Goal: Task Accomplishment & Management: Use online tool/utility

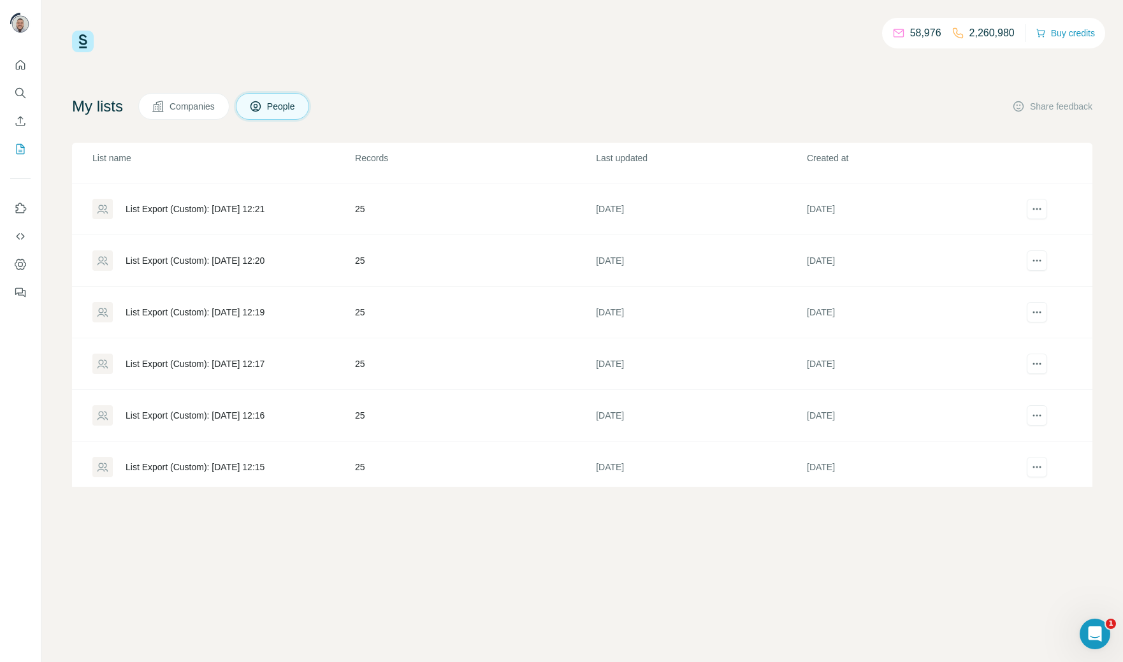
scroll to position [2156, 0]
click at [214, 411] on div "List Export (Custom): [DATE] 20:12" at bounding box center [195, 417] width 139 height 13
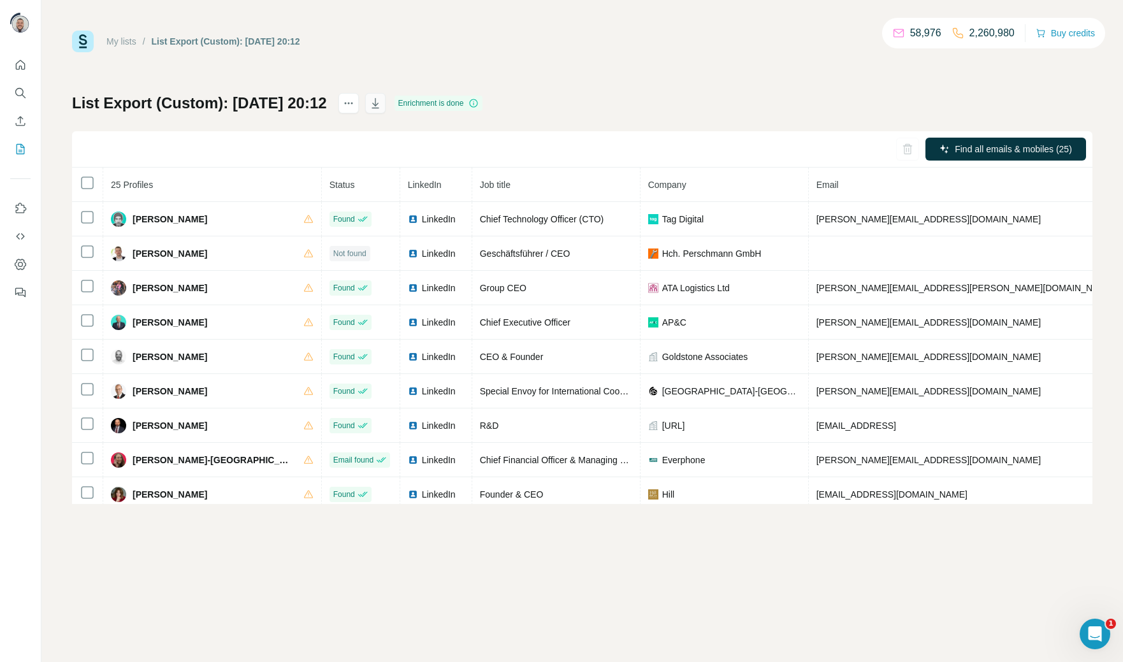
click at [385, 104] on button "button" at bounding box center [375, 103] width 20 height 20
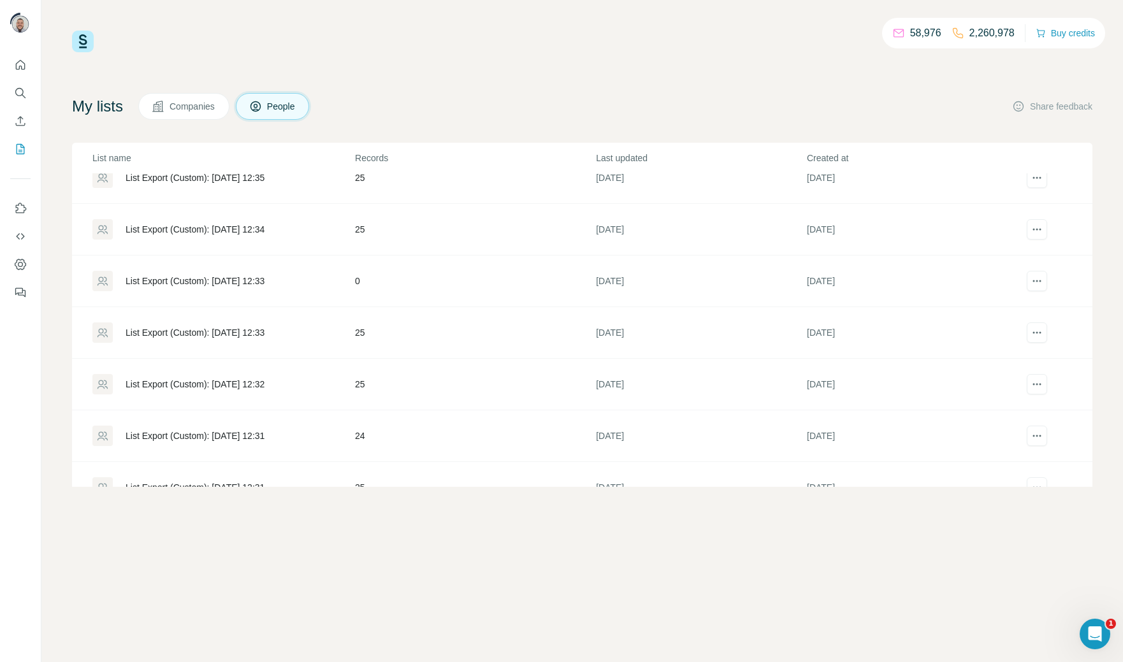
scroll to position [2156, 0]
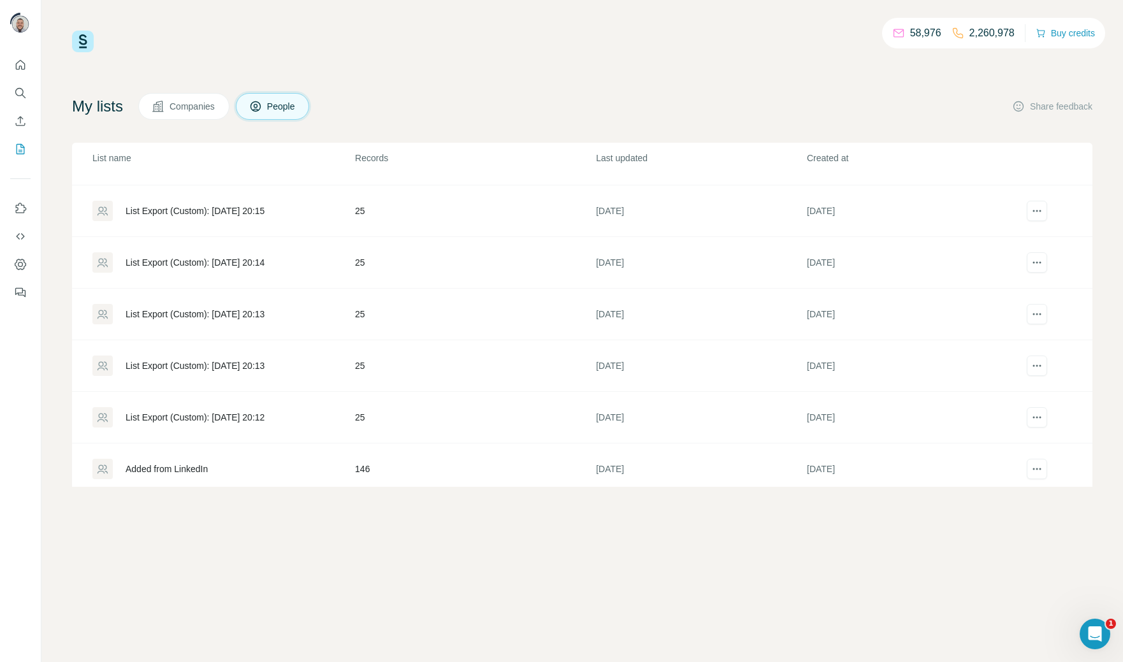
click at [253, 359] on div "List Export (Custom): [DATE] 20:13" at bounding box center [195, 365] width 139 height 13
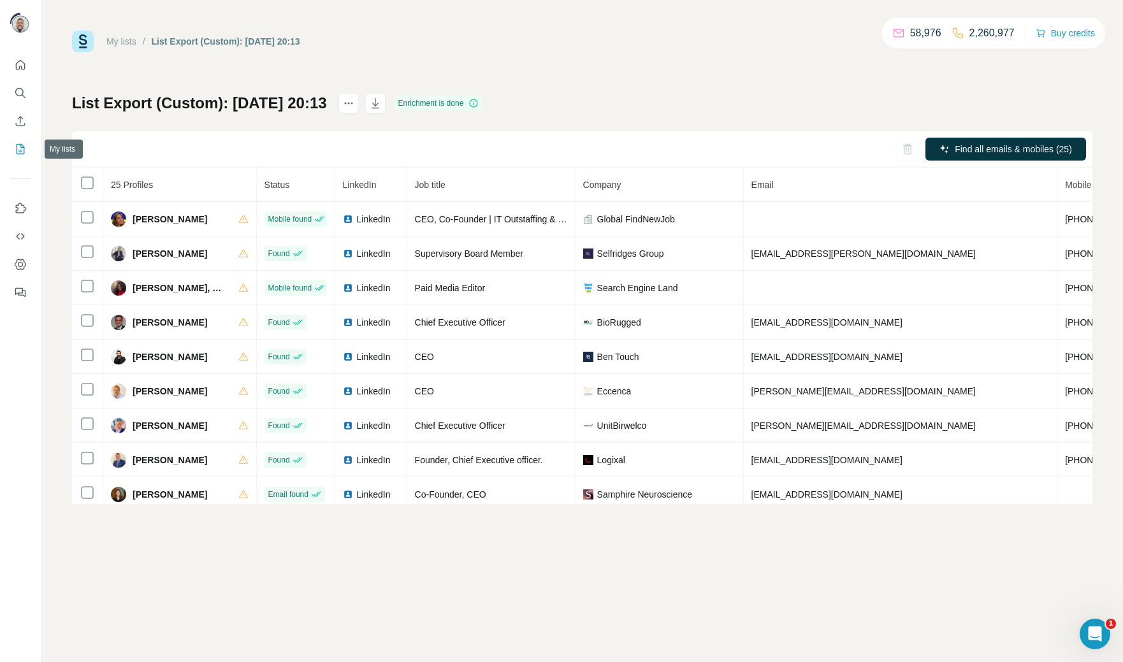
click at [17, 147] on icon "My lists" at bounding box center [20, 149] width 13 height 13
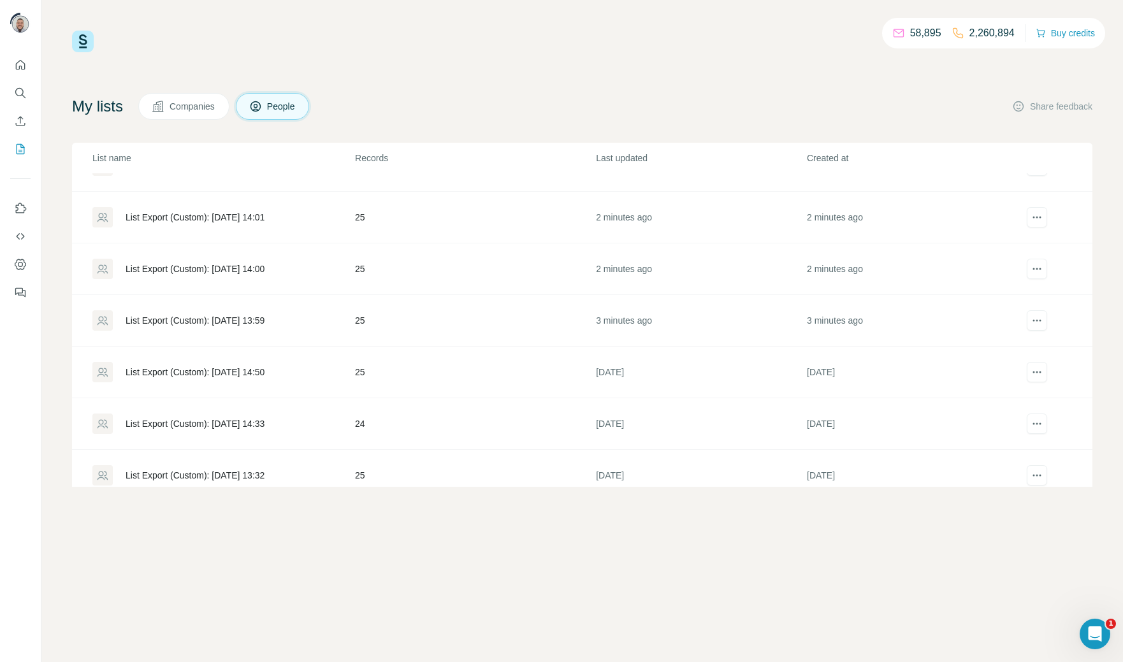
scroll to position [87, 0]
click at [226, 319] on div "List Export (Custom): [DATE] 13:59" at bounding box center [195, 319] width 139 height 13
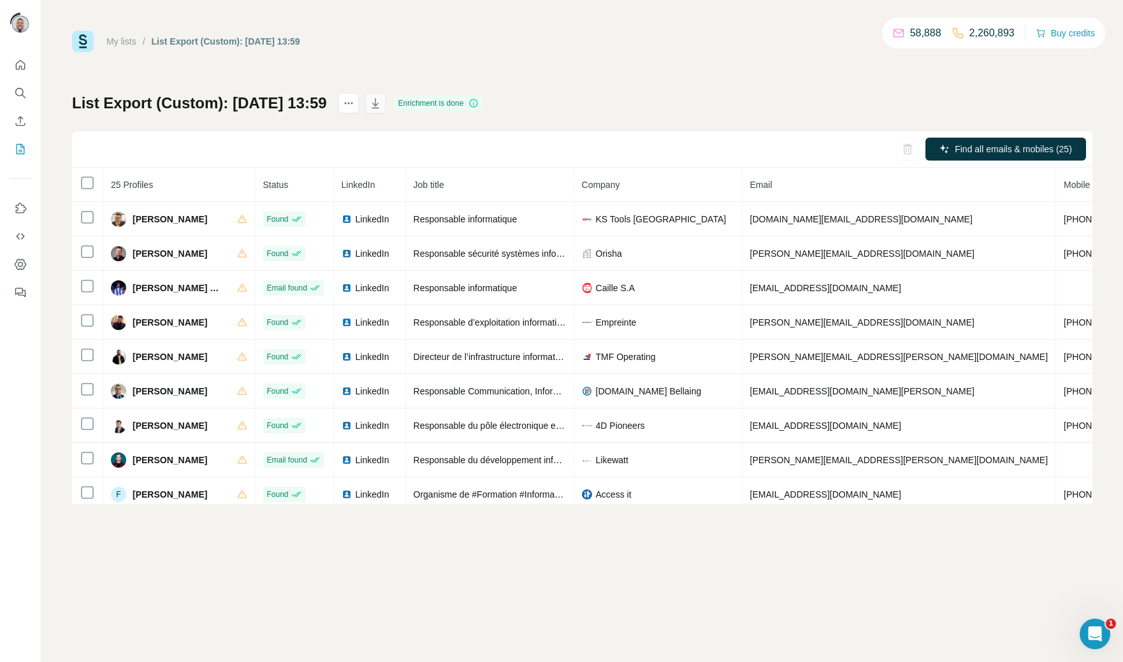
click at [382, 101] on icon "button" at bounding box center [375, 103] width 13 height 13
click at [991, 150] on span "Find all emails & mobiles (25)" at bounding box center [1012, 149] width 117 height 13
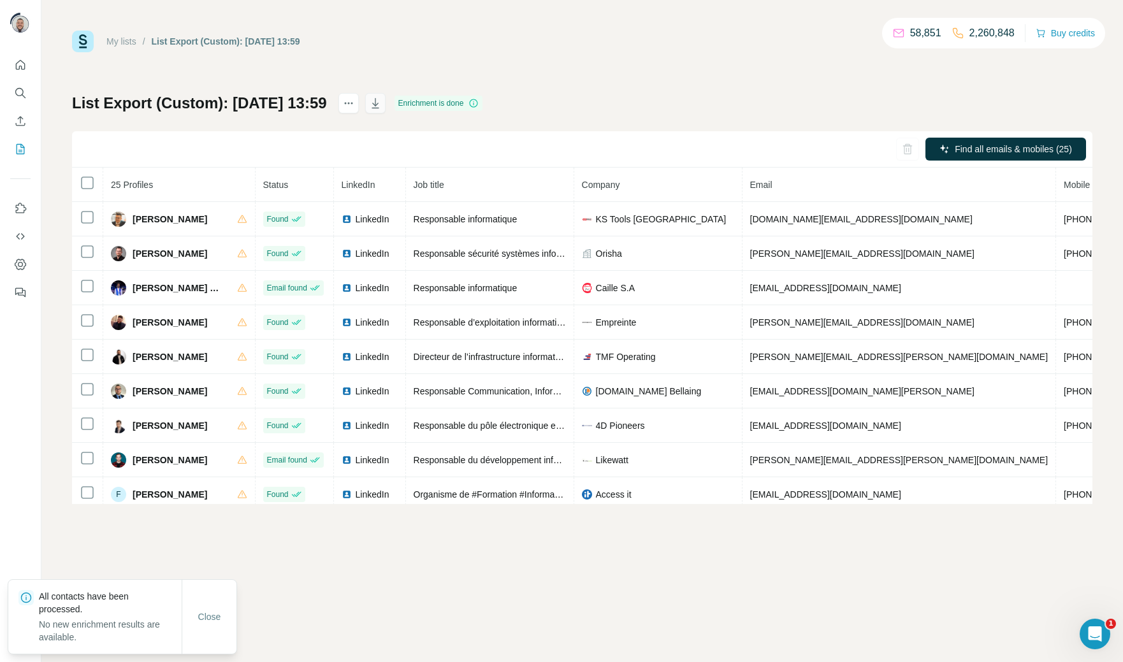
click at [382, 101] on icon "button" at bounding box center [375, 103] width 13 height 13
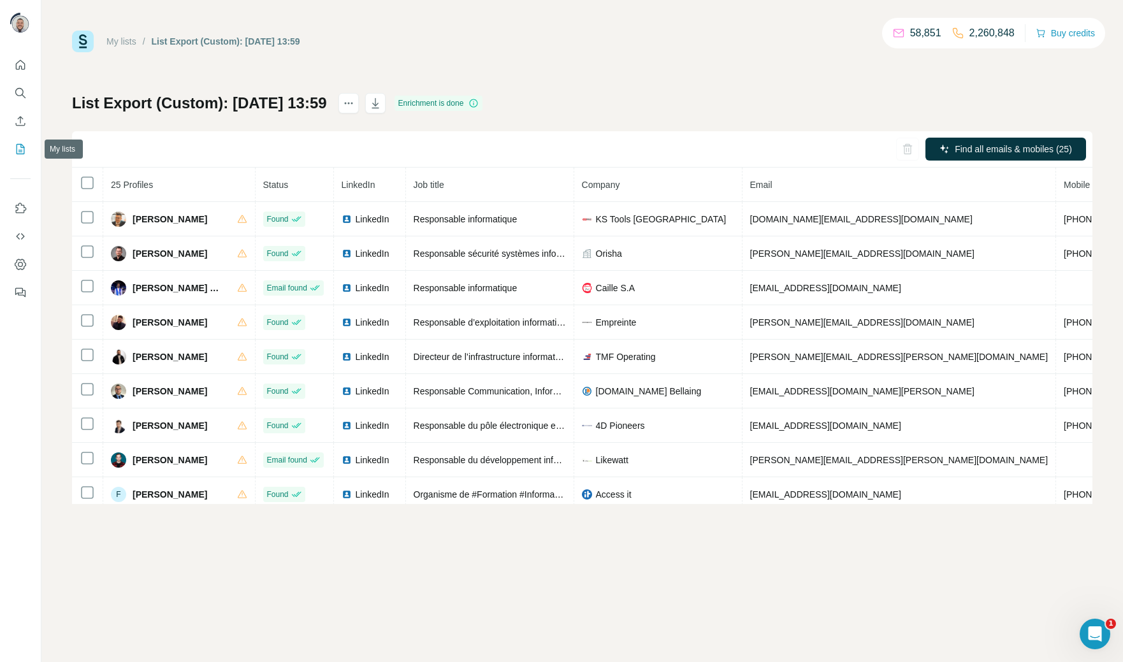
click at [27, 153] on button "My lists" at bounding box center [20, 149] width 20 height 23
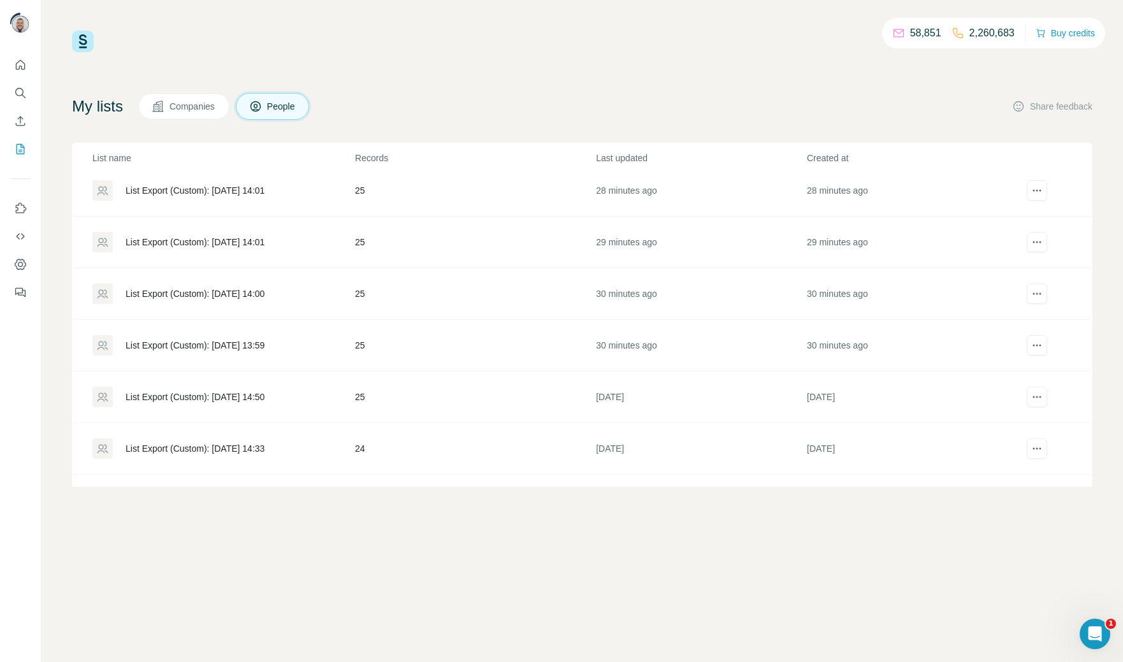
scroll to position [133, 0]
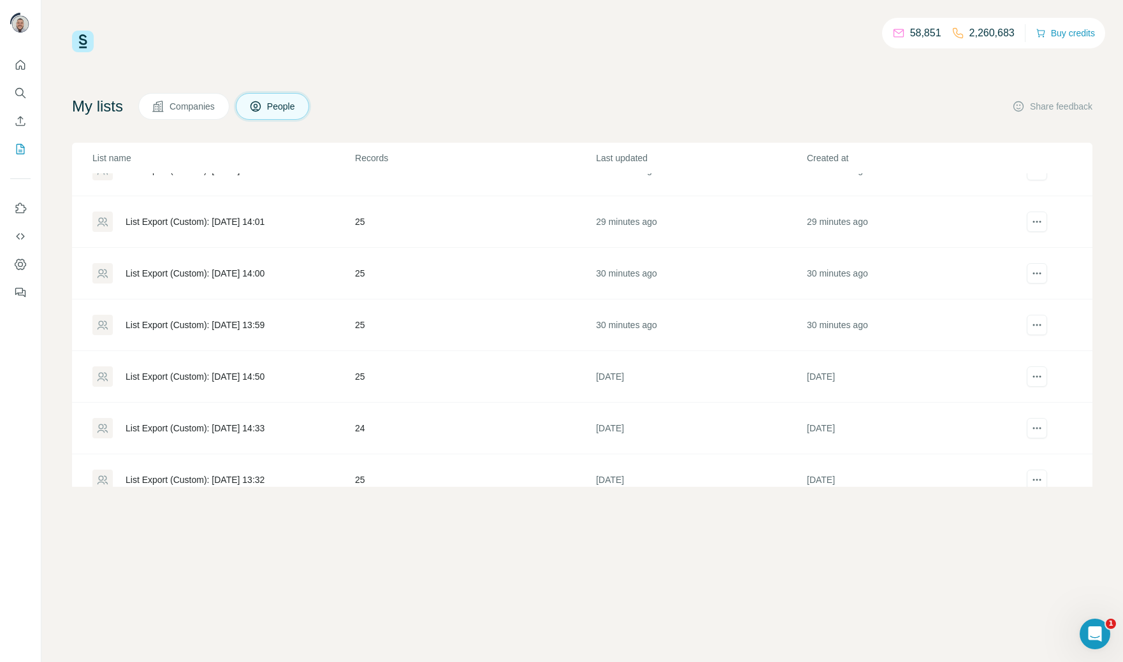
click at [215, 328] on div "List Export (Custom): [DATE] 13:59" at bounding box center [195, 325] width 139 height 13
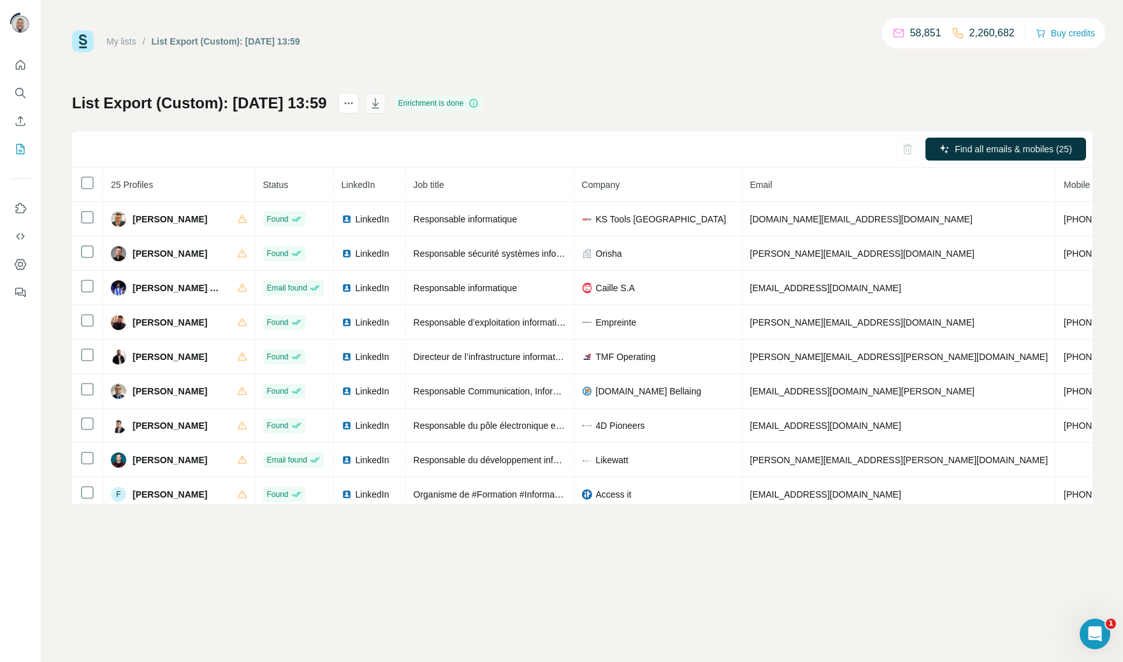
click at [382, 106] on icon "button" at bounding box center [375, 103] width 13 height 13
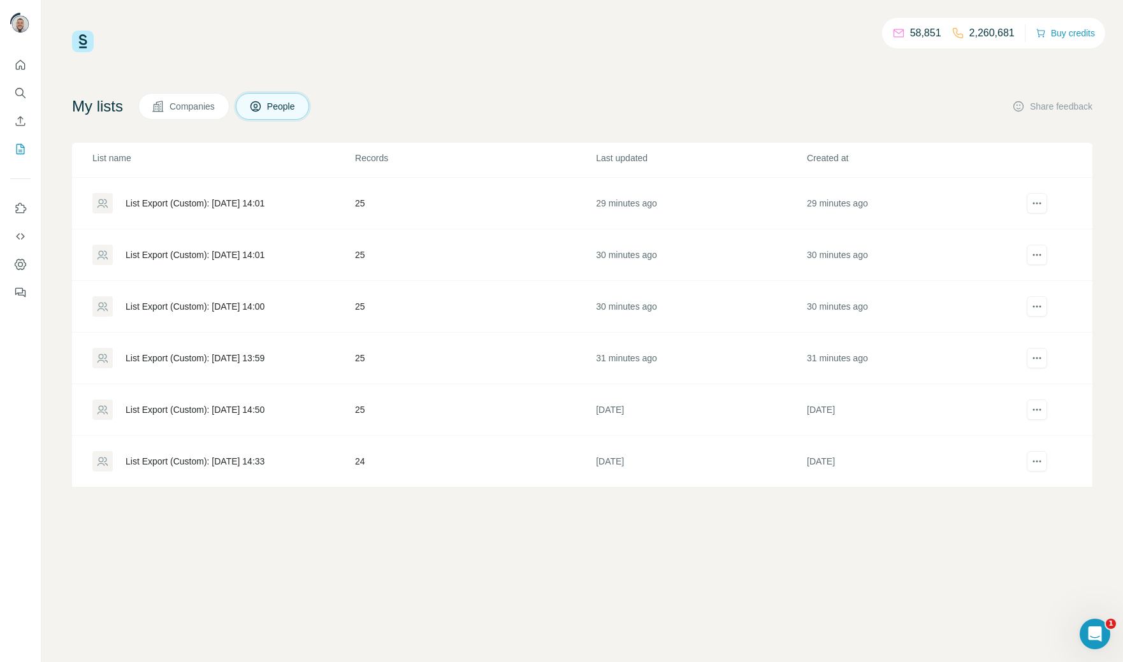
scroll to position [104, 0]
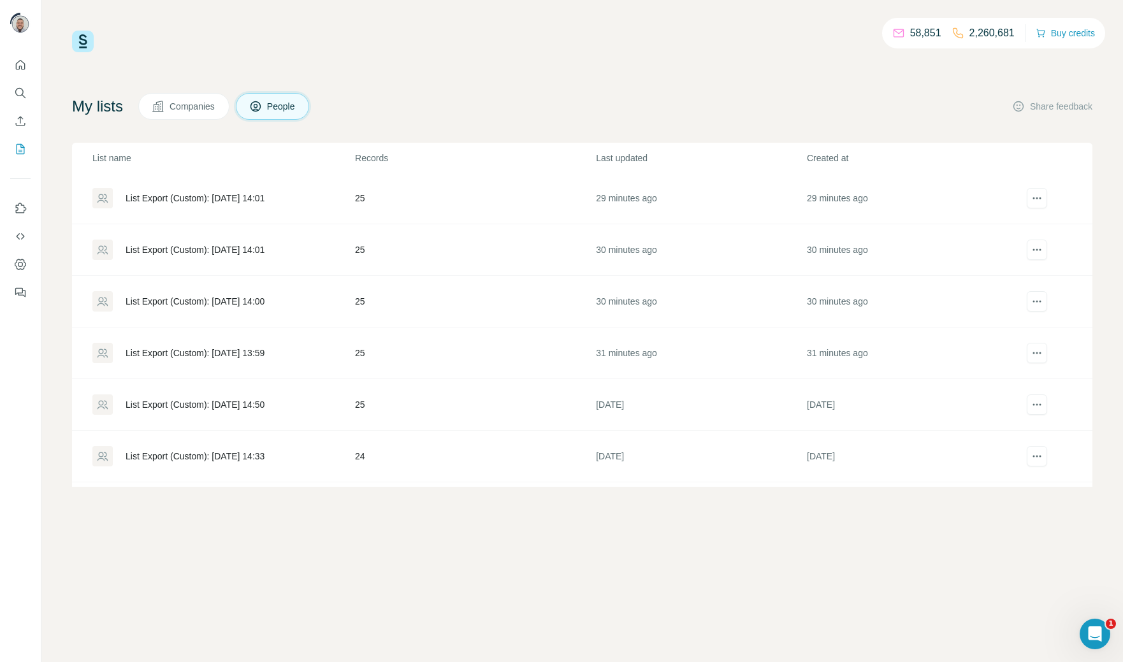
click at [252, 252] on div "List Export (Custom): [DATE] 14:01" at bounding box center [195, 249] width 139 height 13
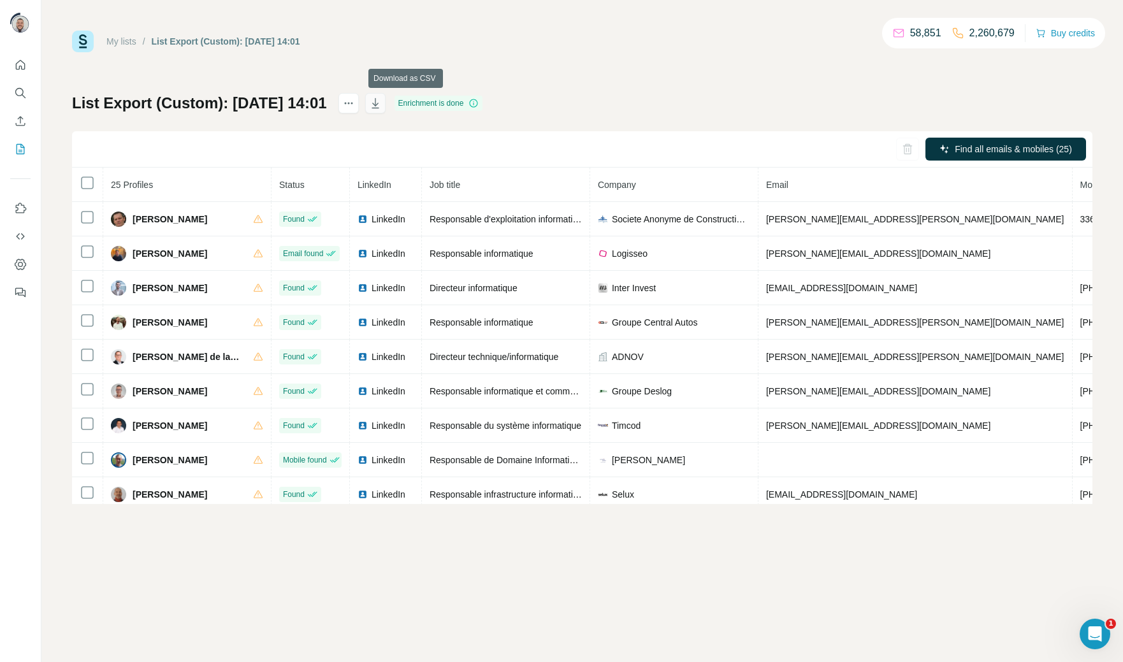
click at [382, 104] on icon "button" at bounding box center [375, 103] width 13 height 13
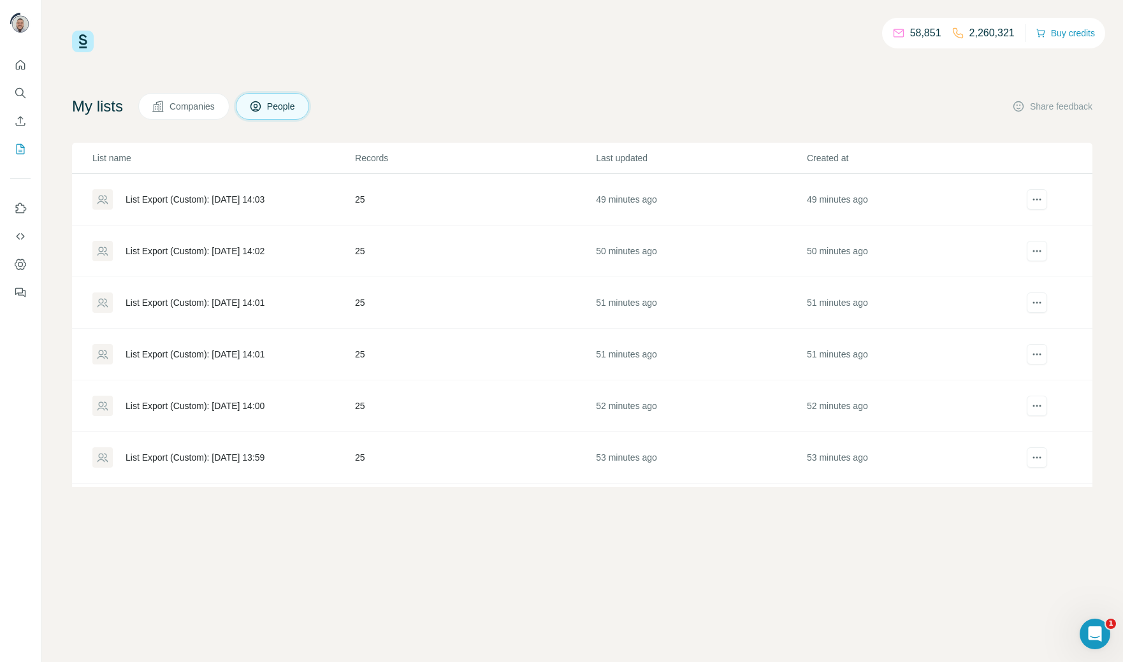
click at [247, 357] on div "List Export (Custom): [DATE] 14:01" at bounding box center [195, 354] width 139 height 13
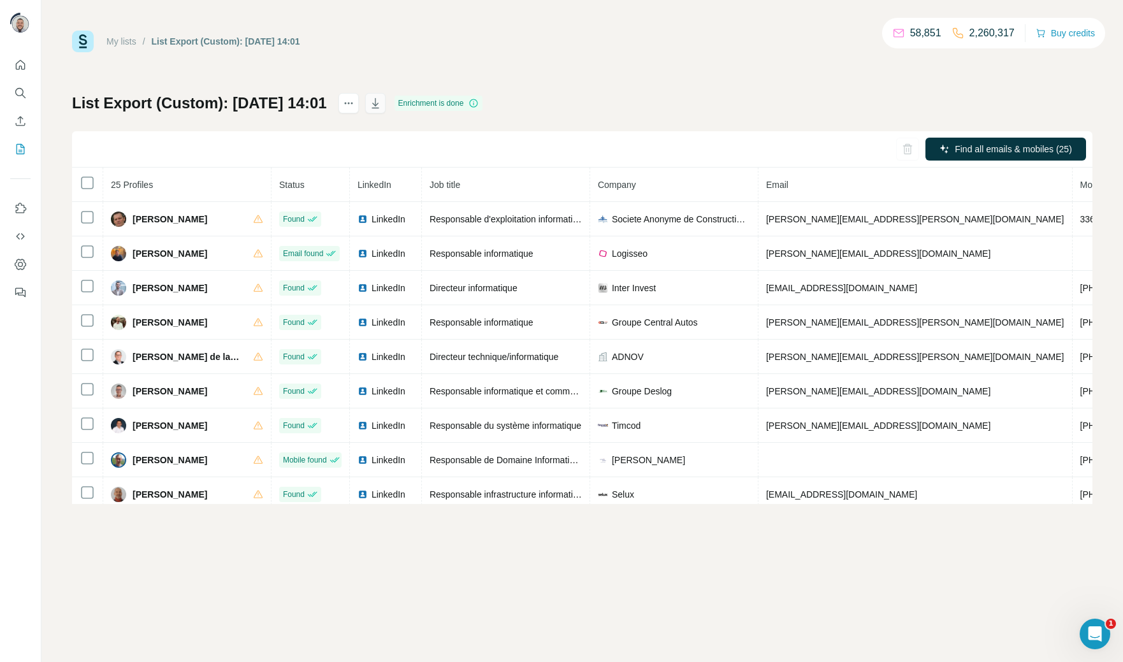
click at [382, 102] on icon "button" at bounding box center [375, 103] width 13 height 13
